Goal: Transaction & Acquisition: Purchase product/service

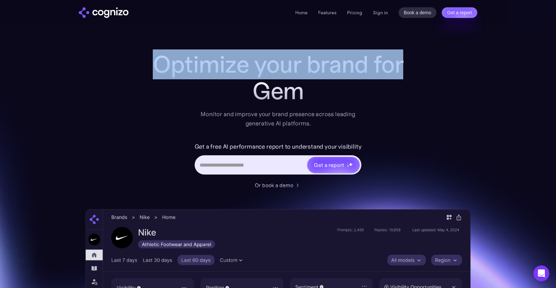
drag, startPoint x: 158, startPoint y: 64, endPoint x: 360, endPoint y: 104, distance: 205.8
click at [360, 104] on div "Optimize your brand for Gem Monitor and improve your brand presence across lead…" at bounding box center [278, 89] width 266 height 77
click at [320, 97] on div "Gemini" at bounding box center [278, 91] width 266 height 27
drag, startPoint x: 320, startPoint y: 97, endPoint x: 206, endPoint y: 63, distance: 118.7
click at [208, 64] on div "Optimize your brand for Gemi" at bounding box center [278, 77] width 266 height 53
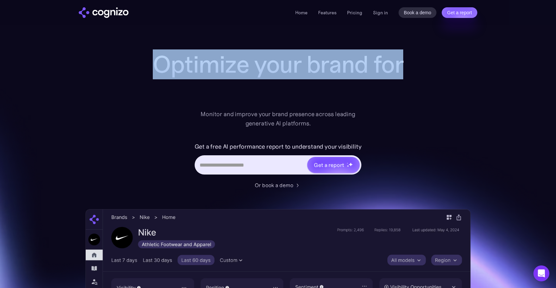
click at [206, 63] on h1 "Optimize your brand for" at bounding box center [278, 64] width 266 height 27
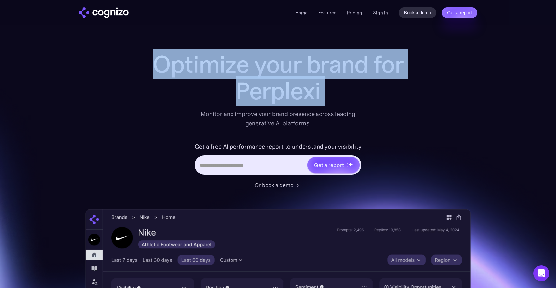
drag, startPoint x: 206, startPoint y: 63, endPoint x: 328, endPoint y: 101, distance: 127.9
click at [328, 101] on div "Optimize your brand for Perplexi" at bounding box center [278, 77] width 266 height 53
click at [328, 101] on div "Perplexity" at bounding box center [278, 91] width 266 height 27
drag, startPoint x: 328, startPoint y: 101, endPoint x: 201, endPoint y: 76, distance: 129.1
click at [201, 76] on div "Optimize your brand for Perplexity" at bounding box center [278, 77] width 266 height 53
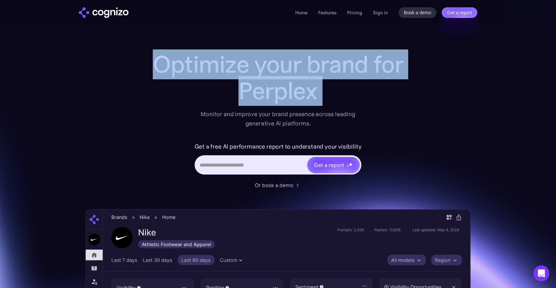
click at [201, 76] on h1 "Optimize your brand for" at bounding box center [278, 64] width 266 height 27
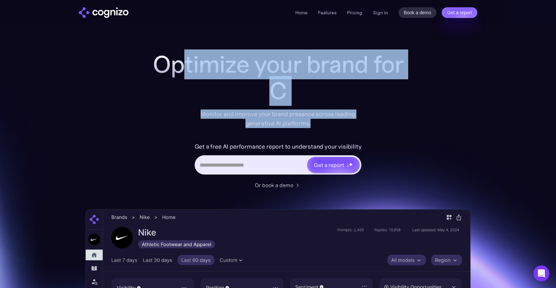
drag, startPoint x: 185, startPoint y: 65, endPoint x: 349, endPoint y: 122, distance: 173.8
click at [349, 122] on div "Optimize your brand for C Monitor and improve your brand presence across leadin…" at bounding box center [278, 89] width 266 height 77
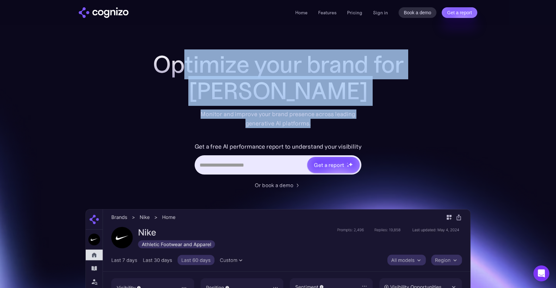
click at [301, 91] on div "[PERSON_NAME]" at bounding box center [278, 91] width 266 height 27
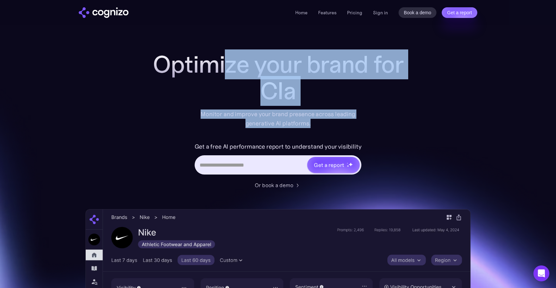
drag, startPoint x: 322, startPoint y: 126, endPoint x: 222, endPoint y: 54, distance: 123.7
click at [223, 54] on div "Optimize your brand for Cla Monitor and improve your brand presence across lead…" at bounding box center [278, 89] width 266 height 77
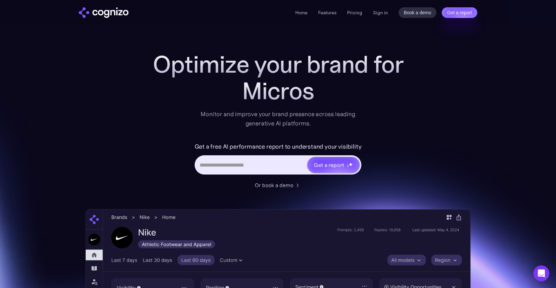
click at [158, 71] on h1 "Optimize your brand for" at bounding box center [278, 64] width 266 height 27
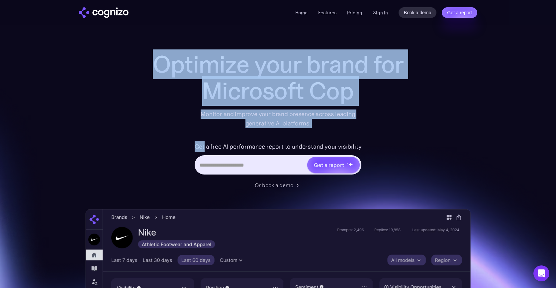
drag, startPoint x: 158, startPoint y: 71, endPoint x: 356, endPoint y: 132, distance: 207.5
click at [356, 132] on div "Optimize your brand for Microsoft Cop Monitor and improve your brand presence a…" at bounding box center [278, 120] width 266 height 138
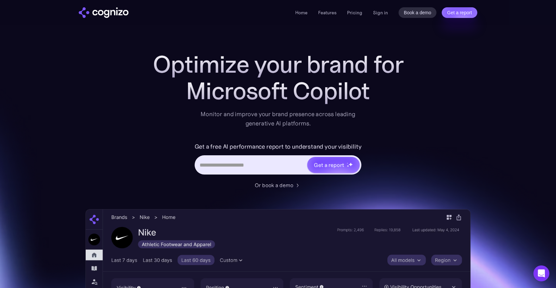
click at [327, 122] on div "Monitor and improve your brand presence across leading generative AI platforms." at bounding box center [278, 119] width 164 height 19
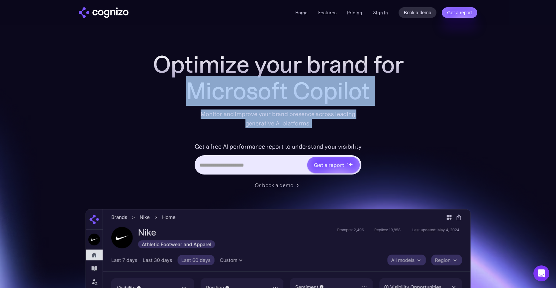
drag, startPoint x: 327, startPoint y: 122, endPoint x: 239, endPoint y: 77, distance: 98.8
click at [241, 77] on div "Optimize your brand for Microsoft Copilot Monitor and improve your brand presen…" at bounding box center [278, 89] width 266 height 77
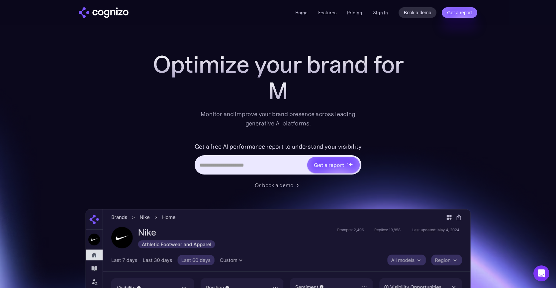
click at [156, 59] on h1 "Optimize your brand for" at bounding box center [278, 64] width 266 height 27
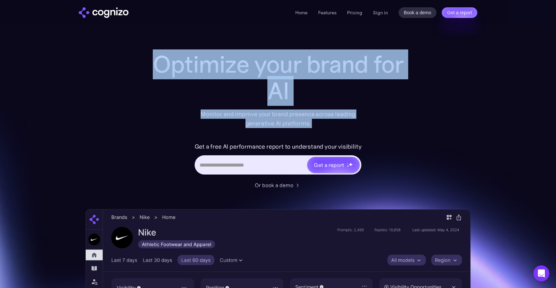
drag, startPoint x: 156, startPoint y: 59, endPoint x: 340, endPoint y: 122, distance: 193.8
click at [340, 122] on div "Optimize your brand for AI Monitor and improve your brand presence across leadi…" at bounding box center [278, 89] width 266 height 77
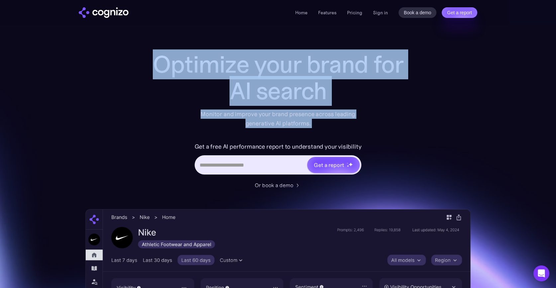
click at [340, 122] on div "Monitor and improve your brand presence across leading generative AI platforms." at bounding box center [278, 119] width 164 height 19
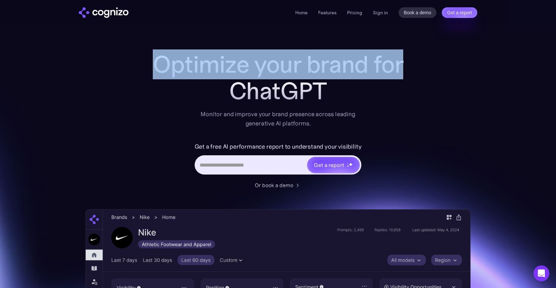
drag, startPoint x: 214, startPoint y: 72, endPoint x: 376, endPoint y: 93, distance: 163.6
click at [376, 93] on div "Optimize your brand for ChatGPT" at bounding box center [278, 77] width 266 height 53
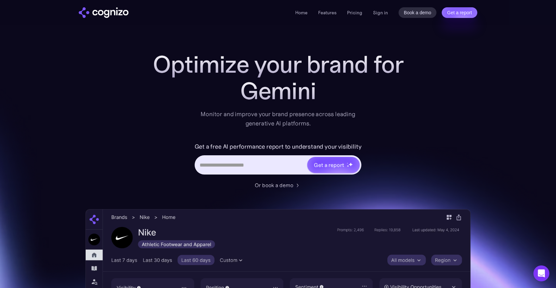
click at [492, 203] on section "Optimize your brand for Gemini Monitor and improve your brand presence across l…" at bounding box center [278, 269] width 556 height 437
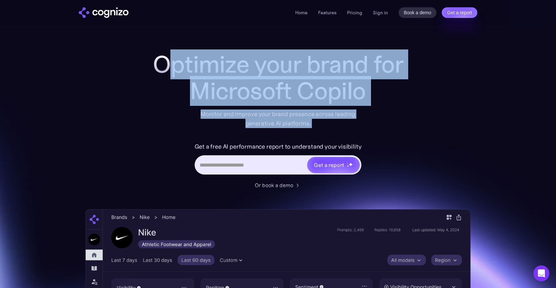
drag, startPoint x: 165, startPoint y: 61, endPoint x: 354, endPoint y: 134, distance: 202.5
click at [350, 133] on div "Optimize your brand for Microsoft Copilo Monitor and improve your brand presenc…" at bounding box center [278, 120] width 266 height 138
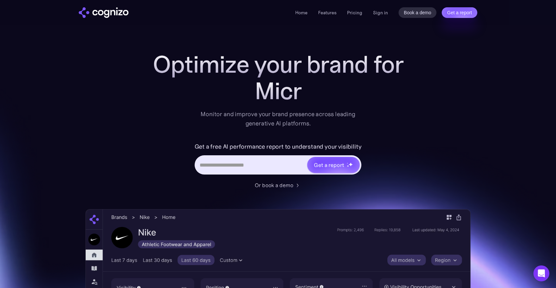
click at [344, 124] on div "Monitor and improve your brand presence across leading generative AI platforms." at bounding box center [278, 119] width 164 height 19
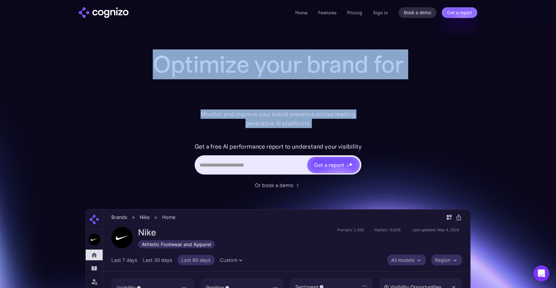
drag, startPoint x: 344, startPoint y: 124, endPoint x: 230, endPoint y: 71, distance: 126.4
click at [230, 71] on div "Optimize your brand for Monitor and improve your brand presence across leading …" at bounding box center [278, 89] width 266 height 77
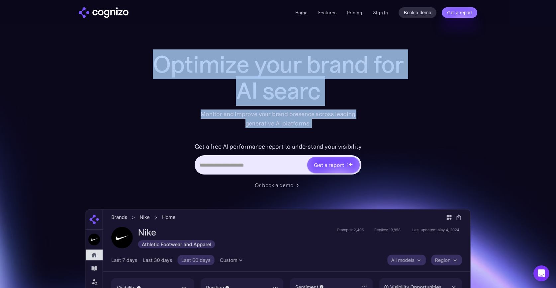
click at [188, 63] on h1 "Optimize your brand for" at bounding box center [278, 64] width 266 height 27
drag, startPoint x: 188, startPoint y: 63, endPoint x: 357, endPoint y: 142, distance: 186.5
click at [357, 142] on div "Optimize your brand for AI search Monitor and improve your brand presence acros…" at bounding box center [278, 120] width 266 height 138
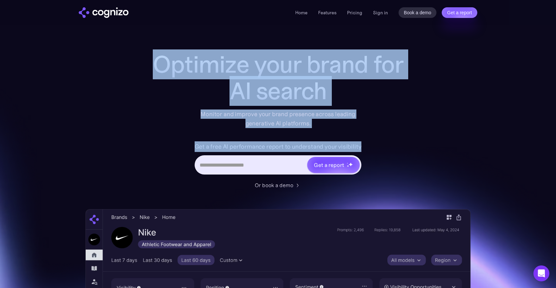
click at [316, 122] on div "Monitor and improve your brand presence across leading generative AI platforms." at bounding box center [278, 119] width 164 height 19
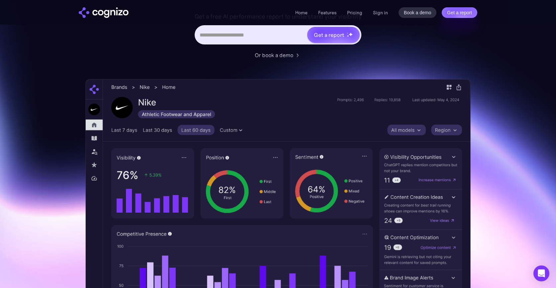
click at [532, 246] on section "Optimize your brand for ChatGPT Monitor and improve your brand presence across …" at bounding box center [278, 139] width 556 height 437
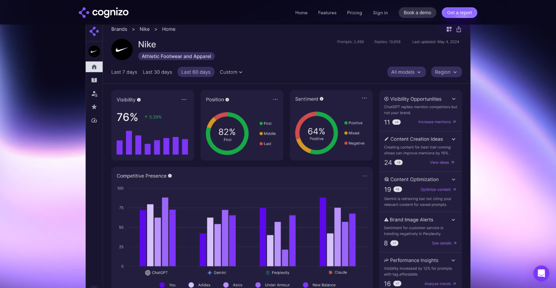
scroll to position [185, 0]
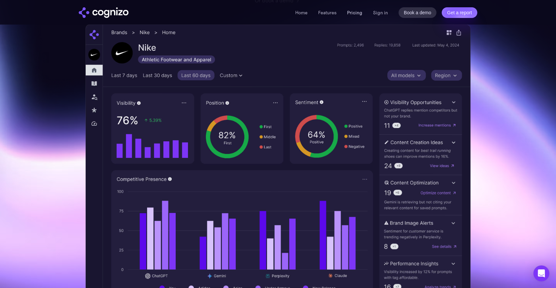
click at [352, 13] on link "Pricing" at bounding box center [354, 13] width 15 height 6
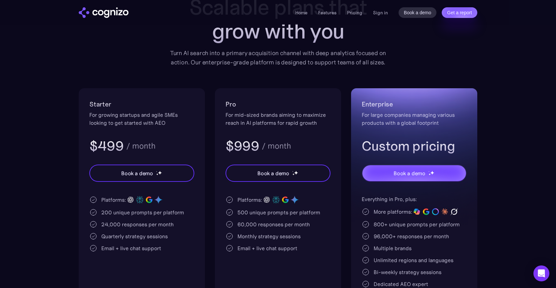
scroll to position [73, 0]
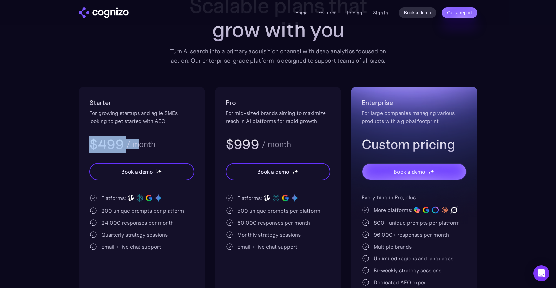
drag, startPoint x: 88, startPoint y: 146, endPoint x: 148, endPoint y: 146, distance: 59.2
click at [148, 146] on div "Starter For growing startups and agile SMEs looking to get started with AEO $49…" at bounding box center [142, 209] width 126 height 244
click at [160, 146] on div "$499 / month" at bounding box center [141, 144] width 105 height 17
drag, startPoint x: 160, startPoint y: 146, endPoint x: 76, endPoint y: 146, distance: 83.4
click at [76, 146] on section "Pricing Scalable plans that grow with you Turn AI search into a primary acquisi…" at bounding box center [278, 154] width 556 height 352
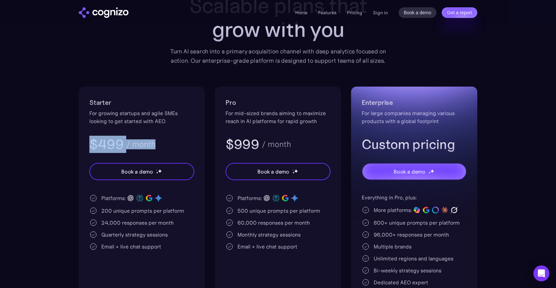
click at [76, 146] on section "Pricing Scalable plans that grow with you Turn AI search into a primary acquisi…" at bounding box center [278, 154] width 556 height 352
drag, startPoint x: 96, startPoint y: 146, endPoint x: 189, endPoint y: 146, distance: 93.4
click at [189, 146] on div "Starter For growing startups and agile SMEs looking to get started with AEO $49…" at bounding box center [142, 209] width 126 height 244
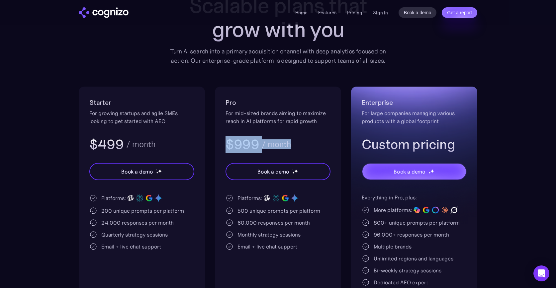
drag, startPoint x: 227, startPoint y: 144, endPoint x: 314, endPoint y: 144, distance: 87.1
click at [314, 144] on div "$999 / month" at bounding box center [278, 144] width 105 height 17
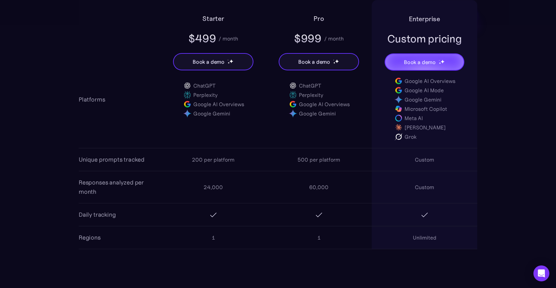
scroll to position [509, 0]
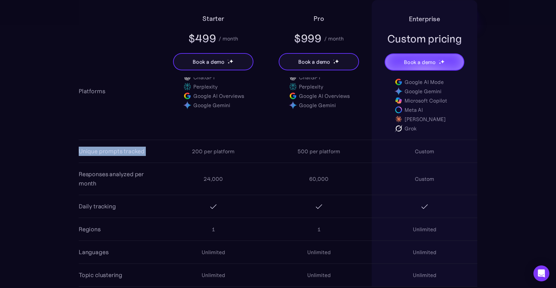
drag, startPoint x: 89, startPoint y: 151, endPoint x: 155, endPoint y: 151, distance: 65.8
click at [155, 151] on div "Unique prompts tracked 200 per platform 500 per platform Custom" at bounding box center [278, 151] width 399 height 23
click at [191, 151] on div "200 per platform" at bounding box center [214, 151] width 106 height 21
drag, startPoint x: 191, startPoint y: 151, endPoint x: 244, endPoint y: 152, distance: 52.5
click at [244, 152] on div "200 per platform" at bounding box center [214, 151] width 106 height 21
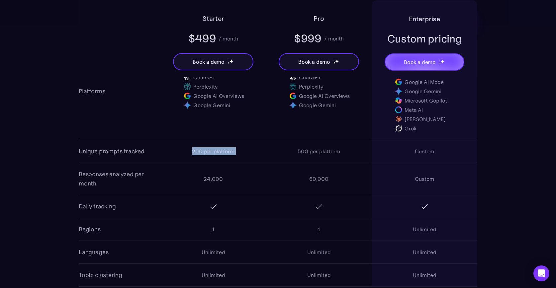
click at [233, 152] on div "200 per platform" at bounding box center [213, 152] width 43 height 8
drag, startPoint x: 233, startPoint y: 152, endPoint x: 186, endPoint y: 152, distance: 47.5
click at [186, 152] on div "200 per platform" at bounding box center [214, 151] width 106 height 21
click at [193, 151] on div "200 per platform" at bounding box center [213, 152] width 43 height 8
drag, startPoint x: 79, startPoint y: 174, endPoint x: 150, endPoint y: 196, distance: 73.9
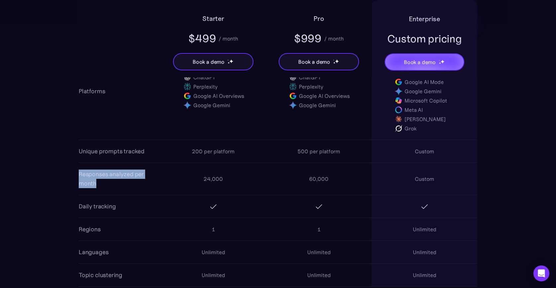
click at [210, 182] on div "24,000" at bounding box center [213, 179] width 19 height 8
drag, startPoint x: 220, startPoint y: 181, endPoint x: 185, endPoint y: 181, distance: 35.2
click at [185, 181] on div "24,000" at bounding box center [214, 178] width 106 height 21
click at [180, 199] on div at bounding box center [214, 206] width 106 height 21
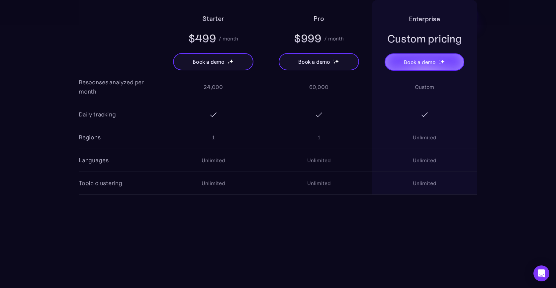
scroll to position [605, 0]
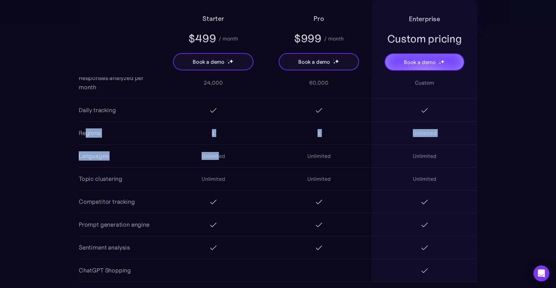
drag, startPoint x: 86, startPoint y: 135, endPoint x: 231, endPoint y: 161, distance: 147.2
click at [231, 161] on div "AI Search Analytics Platforms ChatGPT Perplexity Google AI Overviews Google Gem…" at bounding box center [278, 106] width 399 height 354
click at [218, 205] on div at bounding box center [214, 201] width 106 height 21
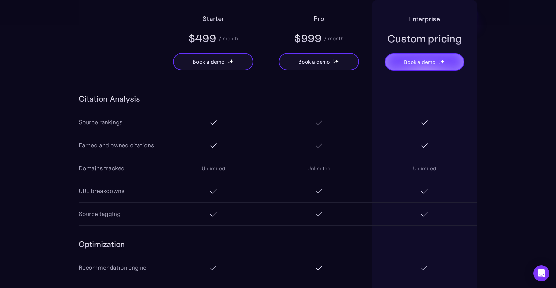
scroll to position [802, 0]
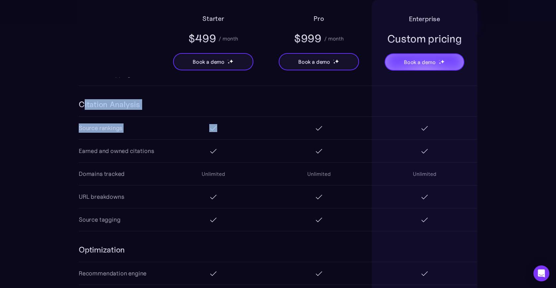
drag, startPoint x: 82, startPoint y: 106, endPoint x: 171, endPoint y: 121, distance: 90.0
click at [171, 121] on div "Citation Analysis Source rankings Earned and owned citations Domains tracked Un…" at bounding box center [278, 159] width 399 height 146
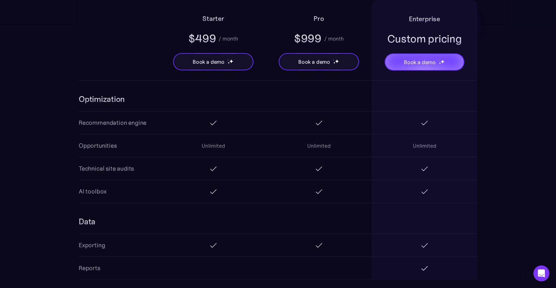
scroll to position [953, 0]
